Goal: Use online tool/utility: Use online tool/utility

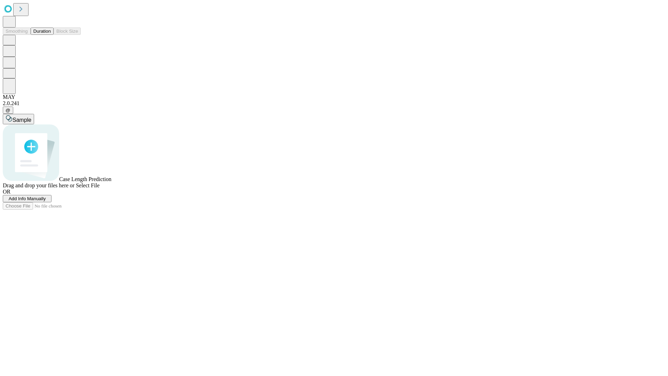
click at [51, 35] on button "Duration" at bounding box center [42, 30] width 23 height 7
click at [100, 188] on span "Select File" at bounding box center [88, 185] width 24 height 6
